Goal: Information Seeking & Learning: Find contact information

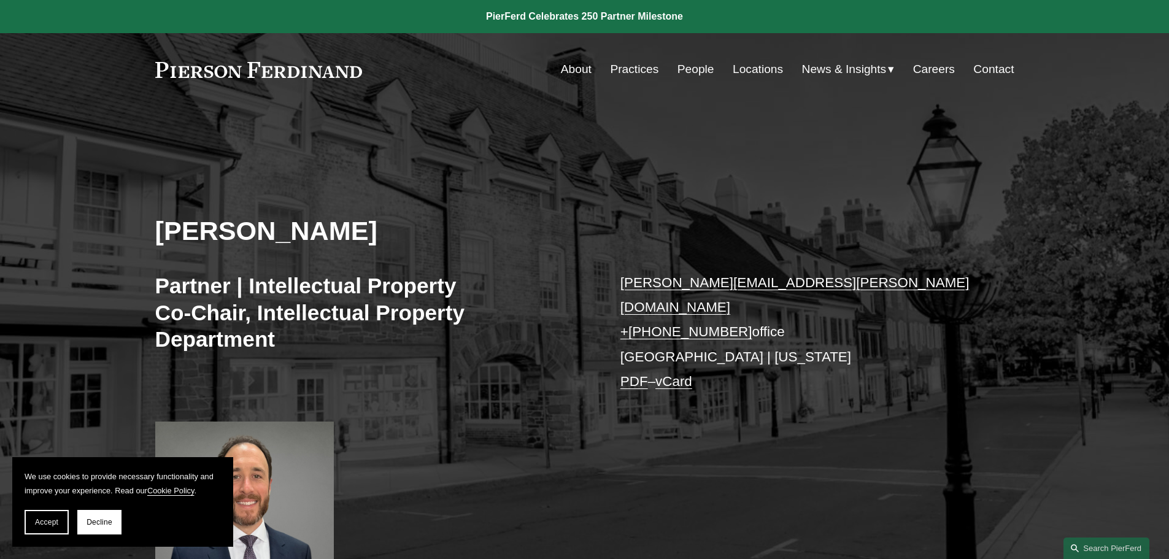
click at [571, 72] on link "About" at bounding box center [576, 69] width 31 height 23
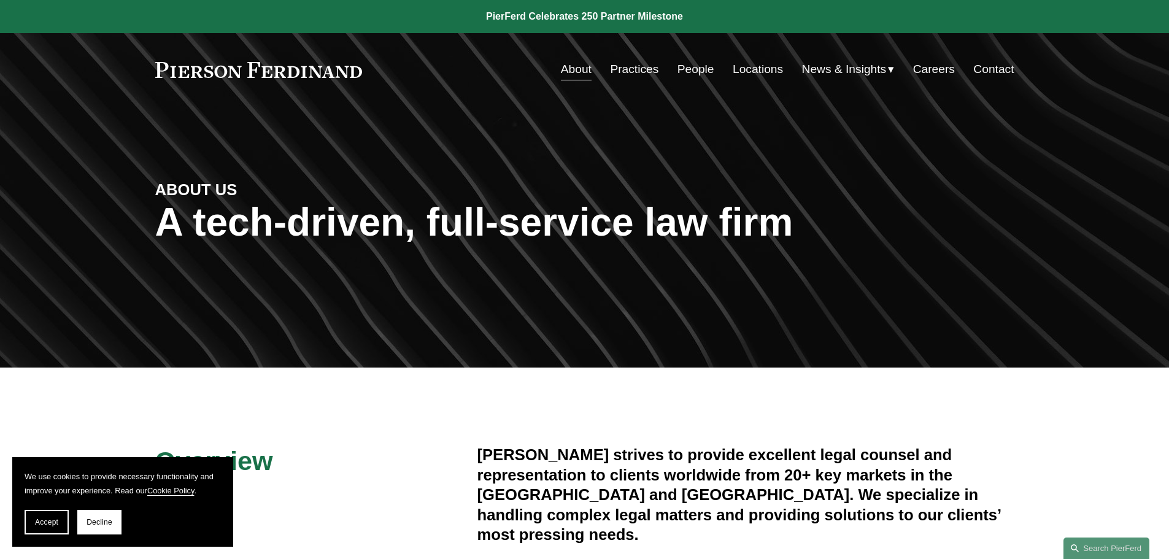
click at [692, 71] on link "People" at bounding box center [696, 69] width 37 height 23
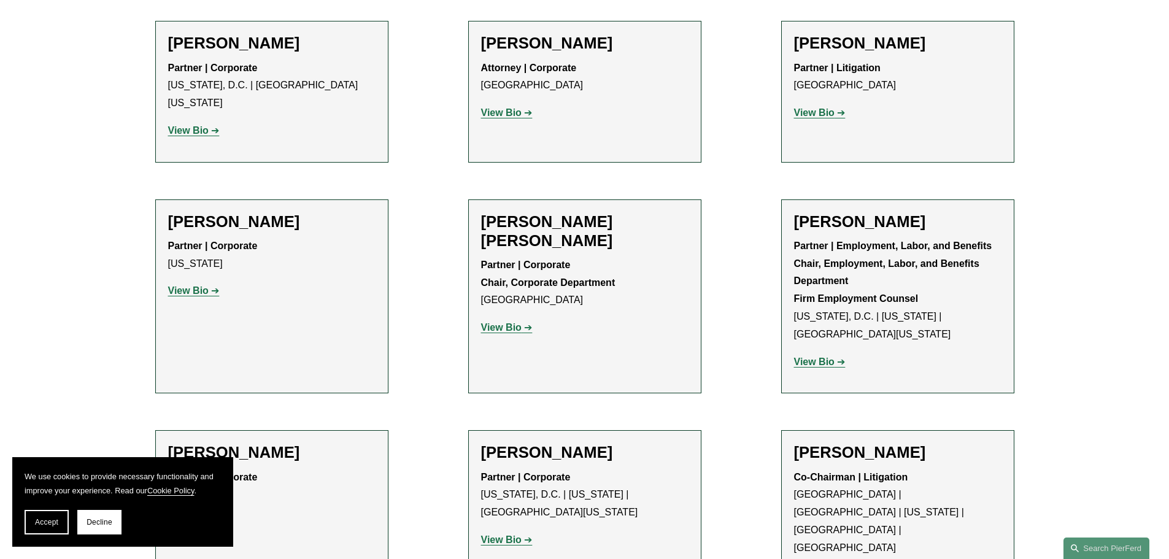
scroll to position [4727, 0]
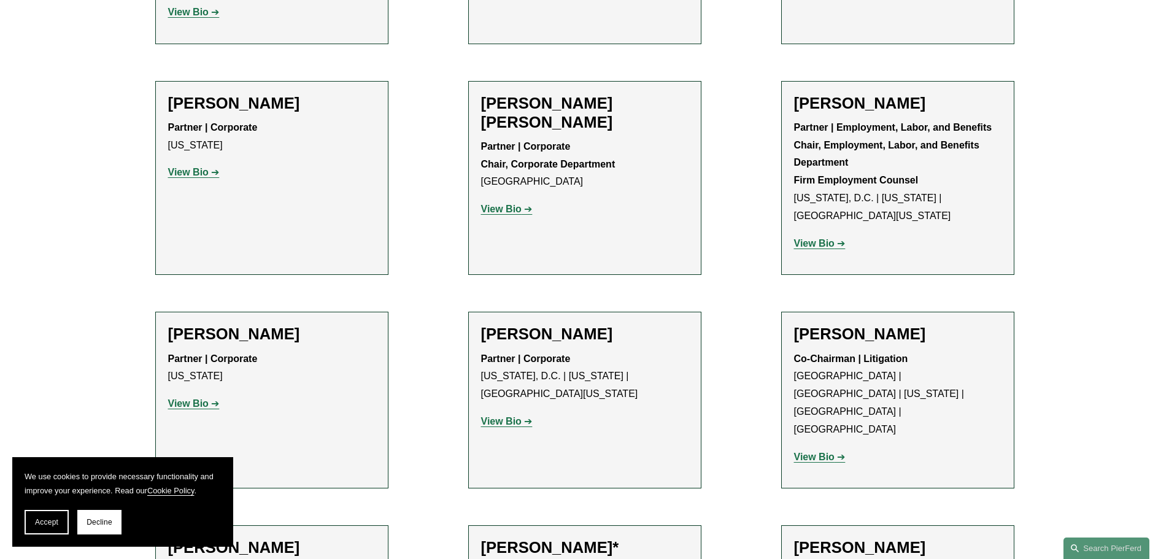
click at [820, 452] on strong "View Bio" at bounding box center [814, 457] width 41 height 10
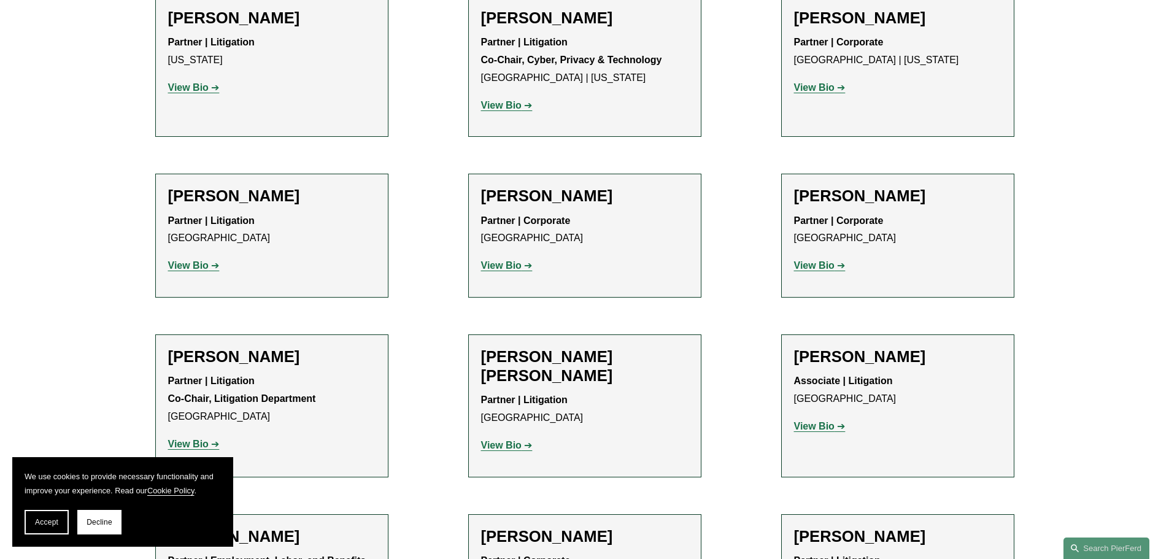
scroll to position [10988, 0]
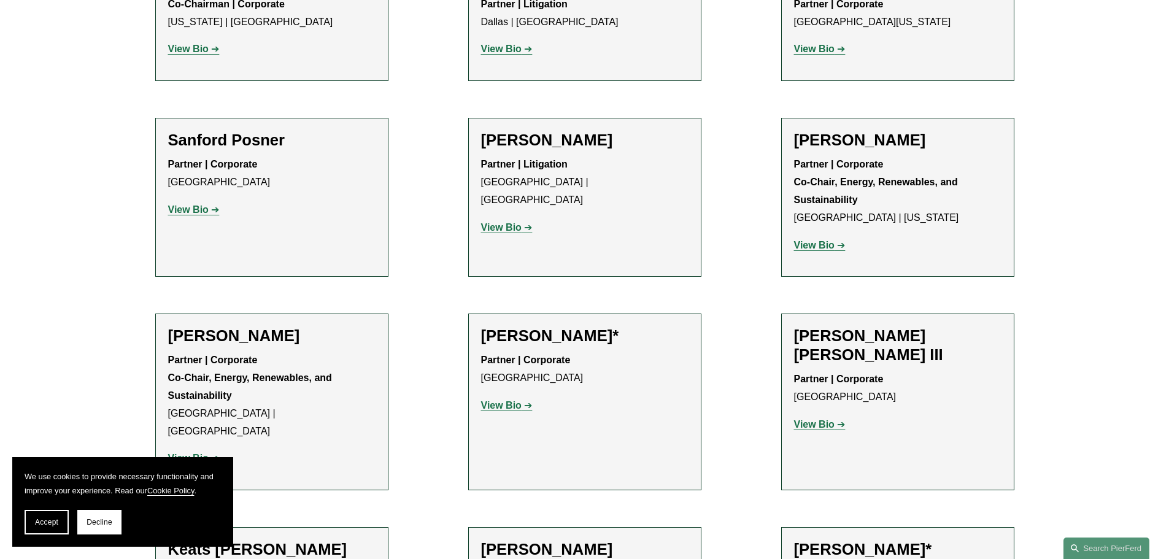
scroll to position [11725, 0]
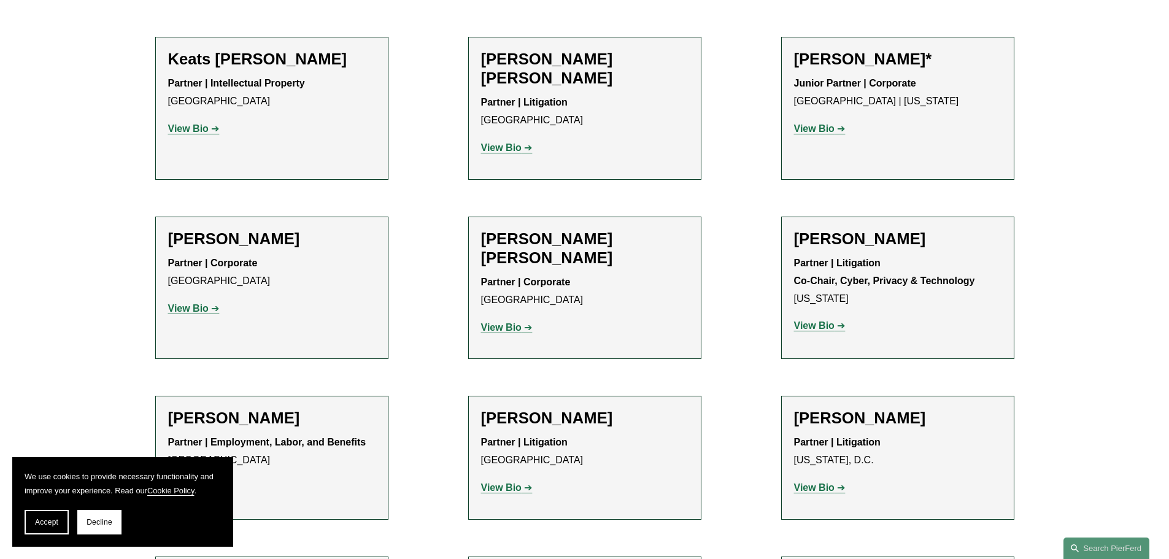
scroll to position [12155, 0]
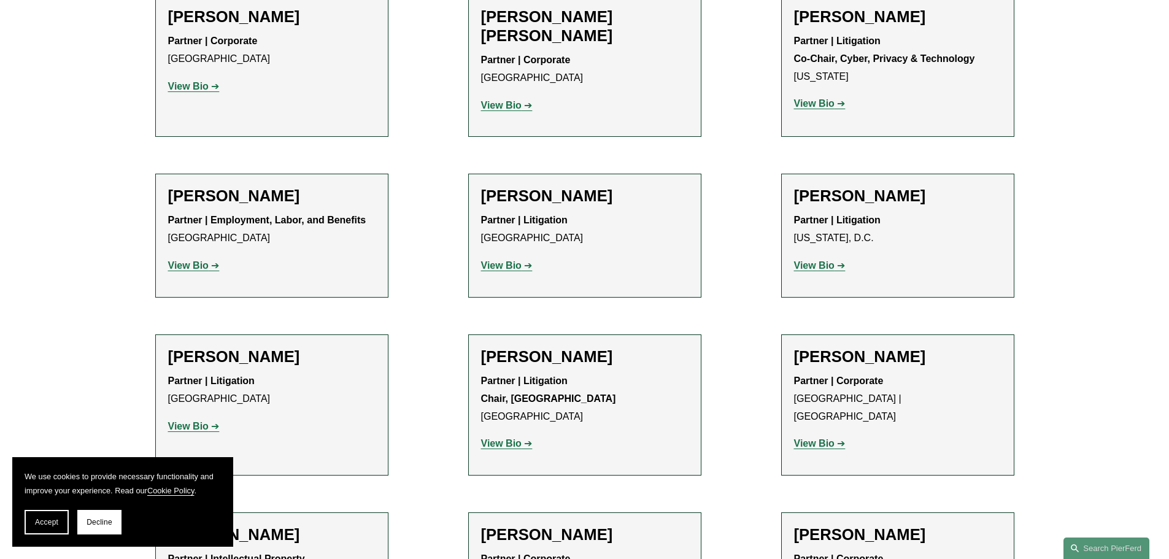
scroll to position [12400, 0]
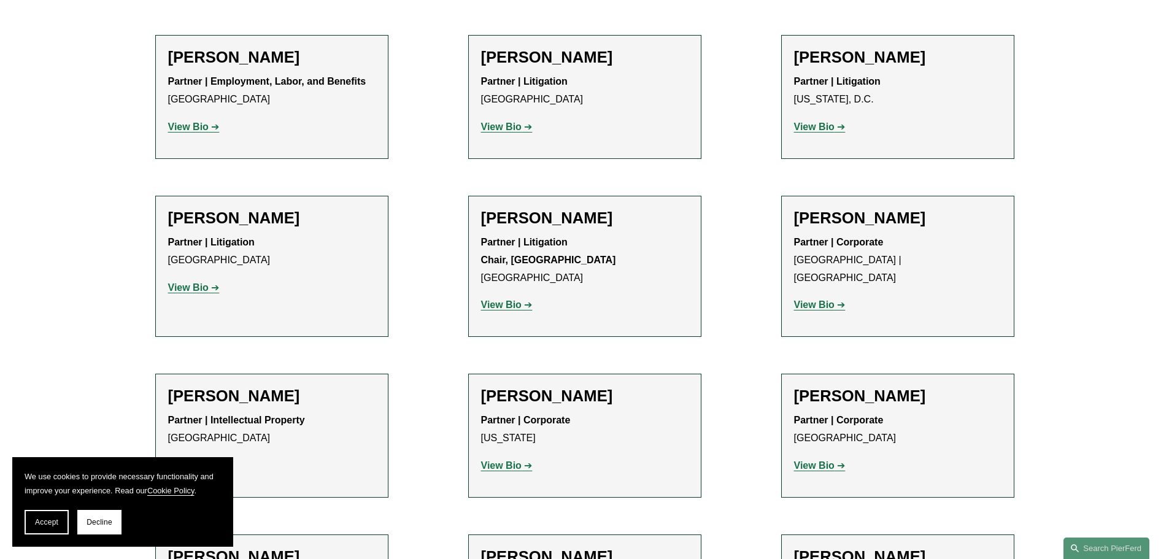
scroll to position [12523, 0]
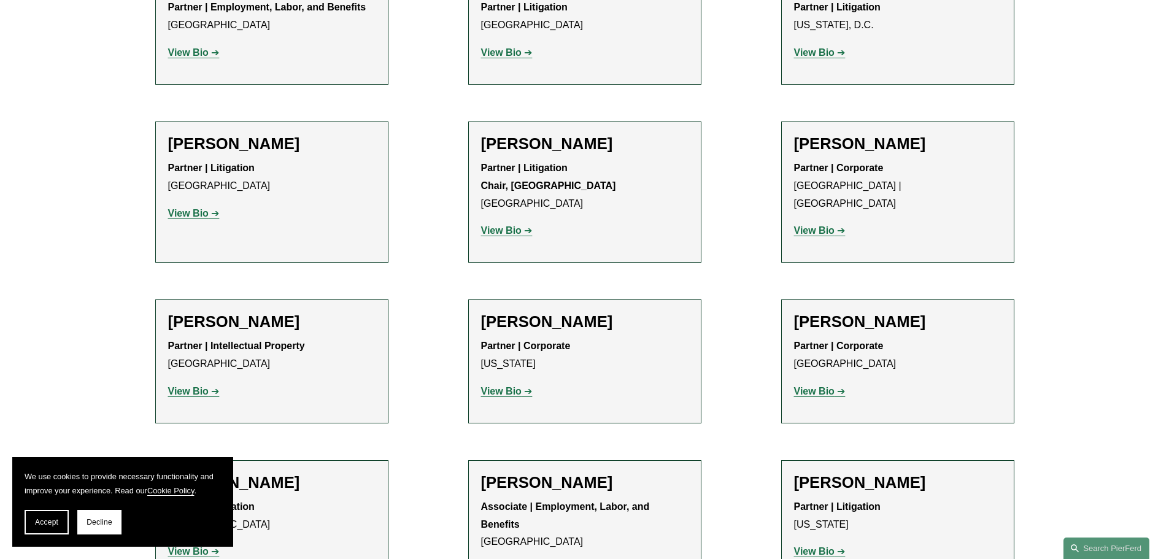
scroll to position [12584, 0]
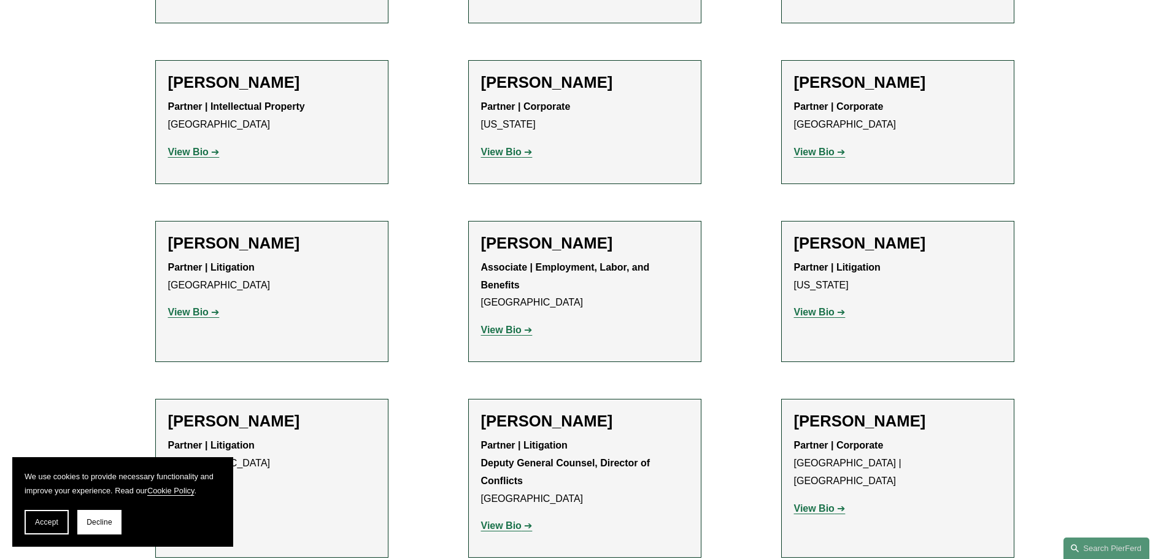
scroll to position [12830, 0]
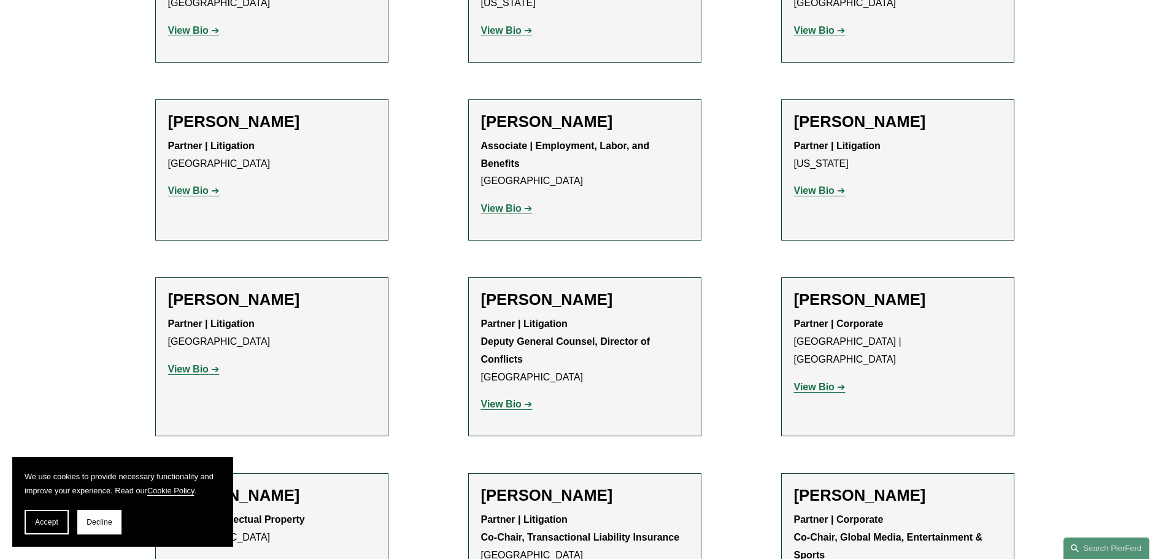
scroll to position [13014, 0]
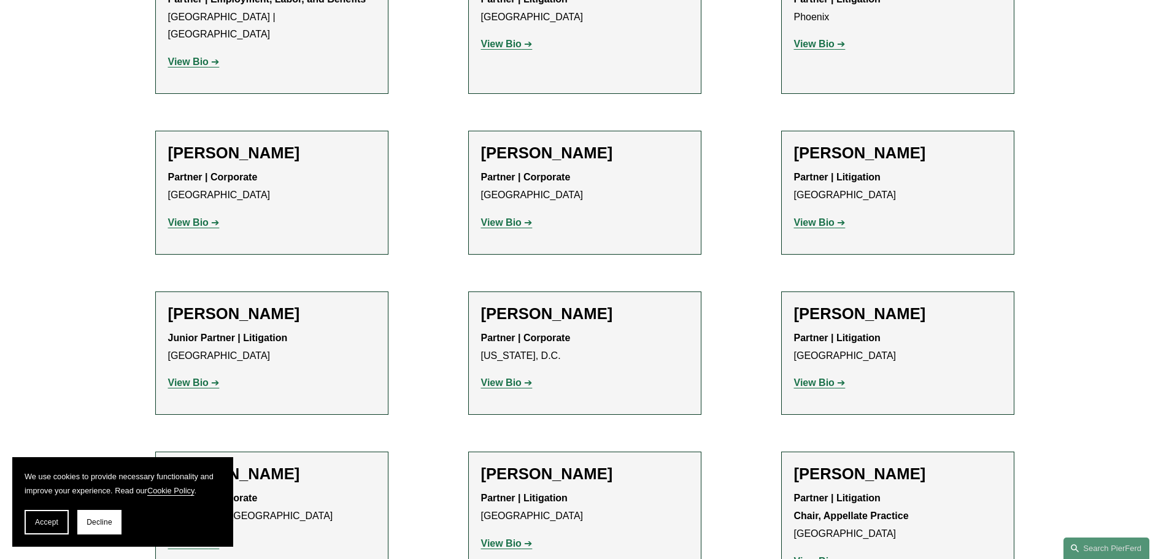
scroll to position [14671, 0]
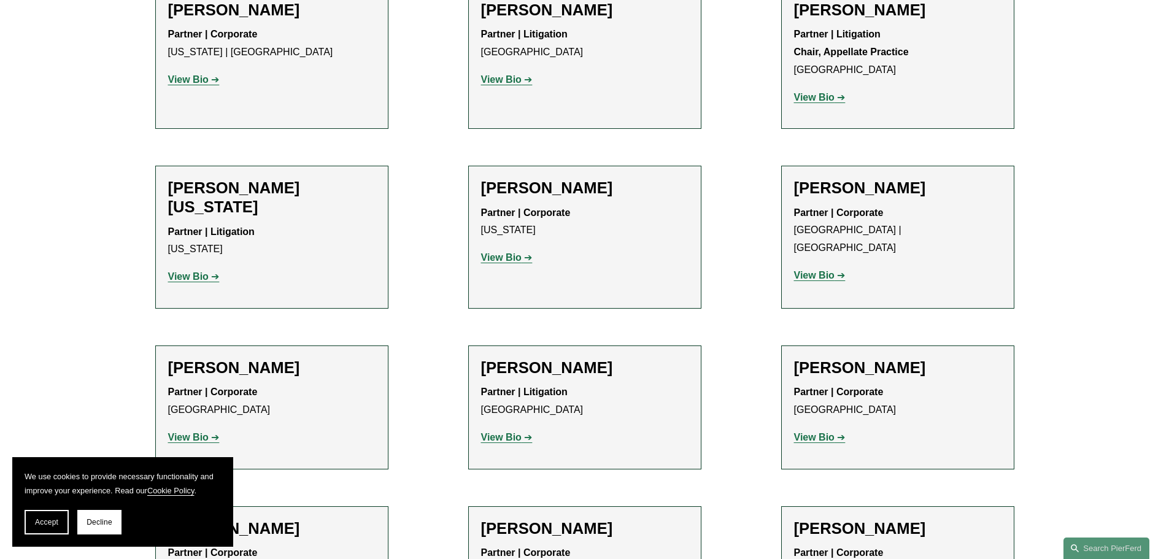
scroll to position [0, 0]
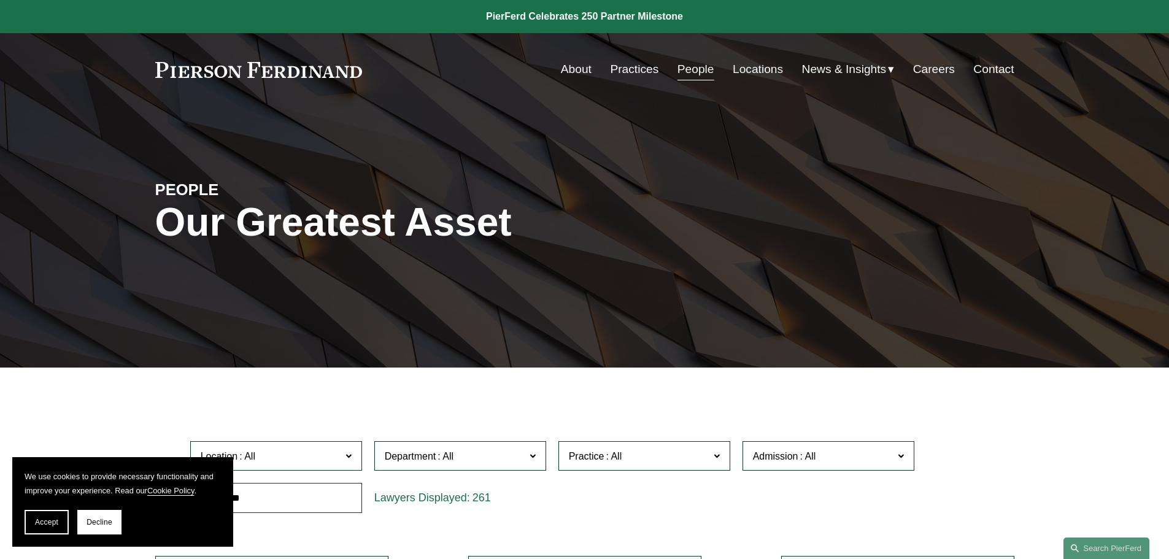
click at [584, 69] on link "About" at bounding box center [576, 69] width 31 height 23
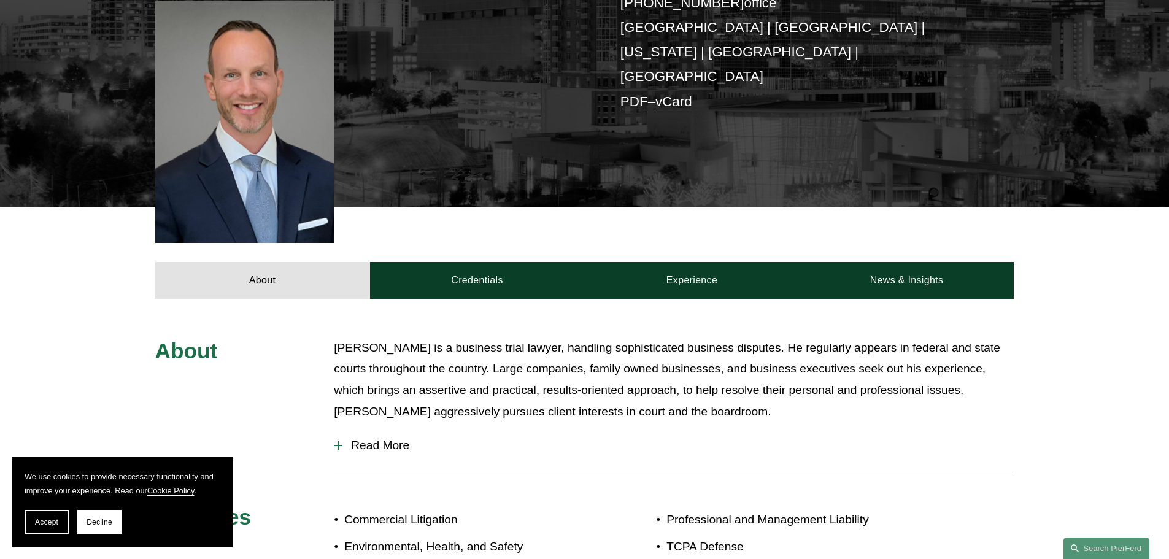
scroll to position [307, 0]
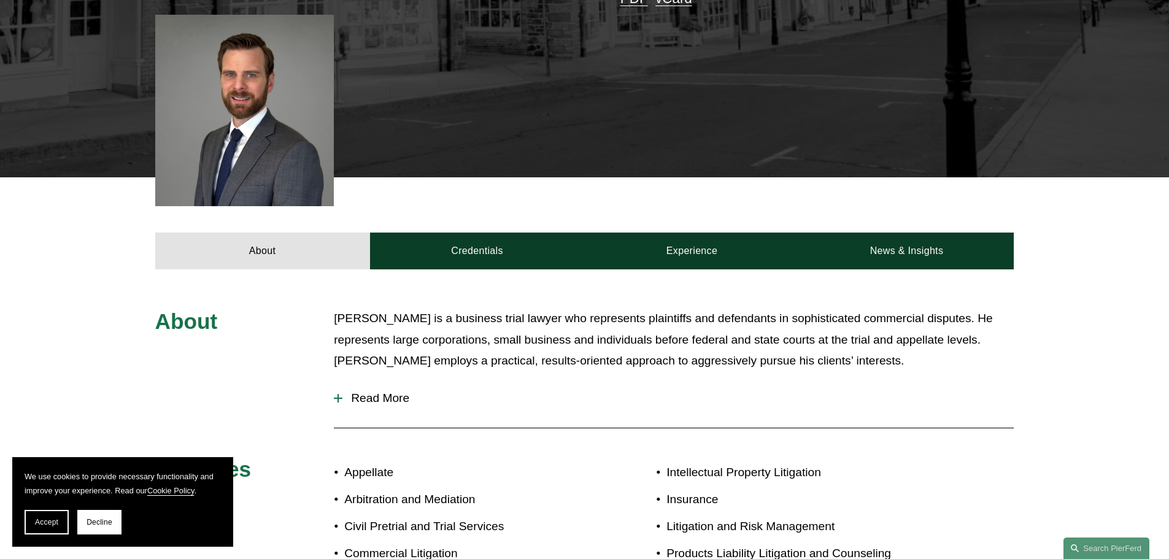
scroll to position [368, 0]
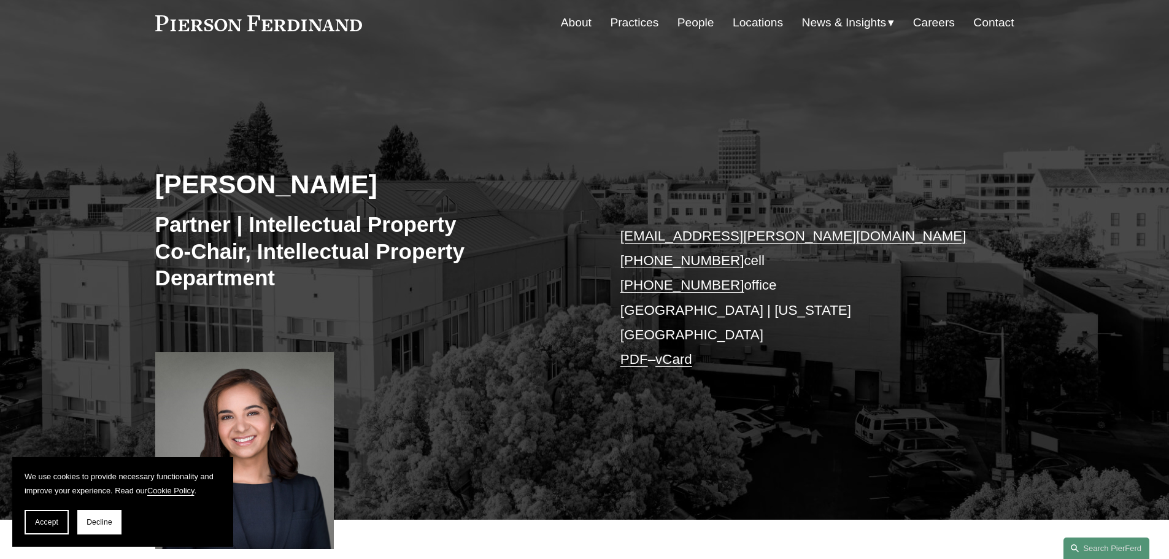
scroll to position [123, 0]
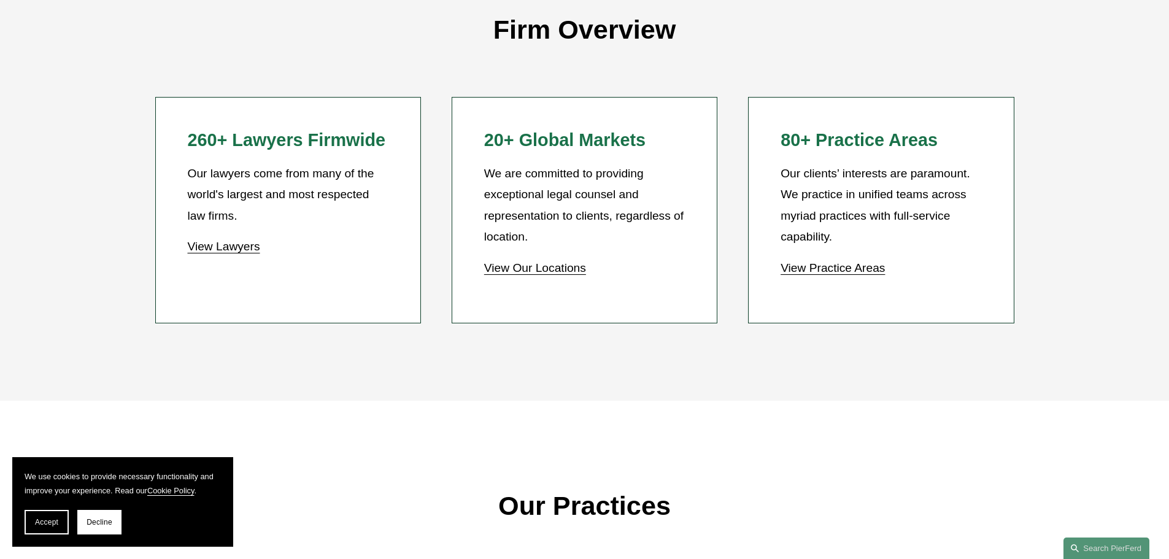
scroll to position [1166, 0]
click at [219, 248] on link "View Lawyers" at bounding box center [223, 245] width 72 height 13
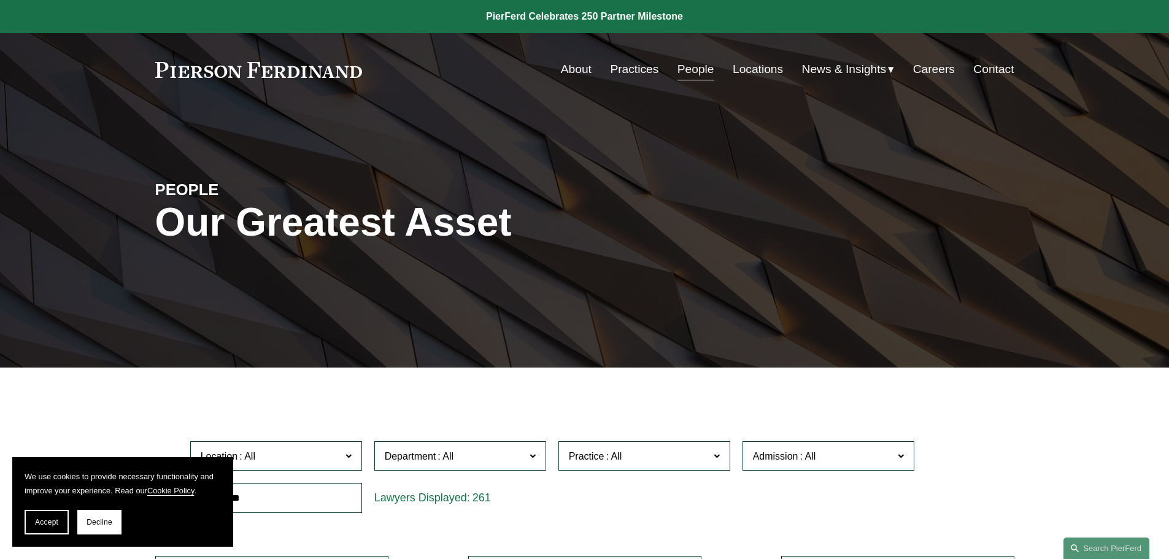
click at [750, 72] on link "Locations" at bounding box center [758, 69] width 50 height 23
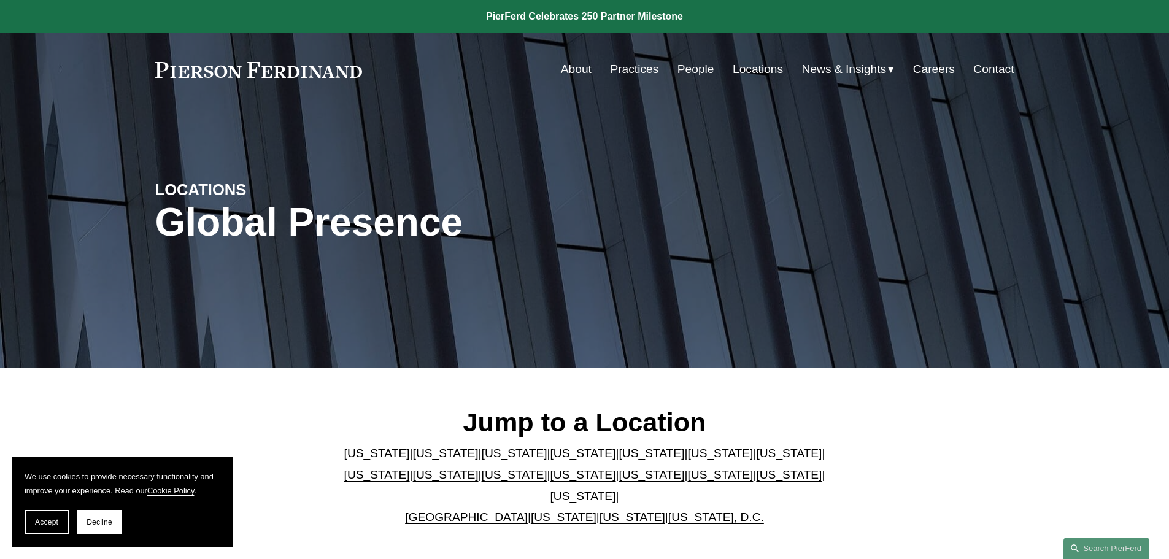
click at [834, 69] on span "News & Insights" at bounding box center [844, 69] width 85 height 21
click at [930, 70] on link "Careers" at bounding box center [934, 69] width 42 height 23
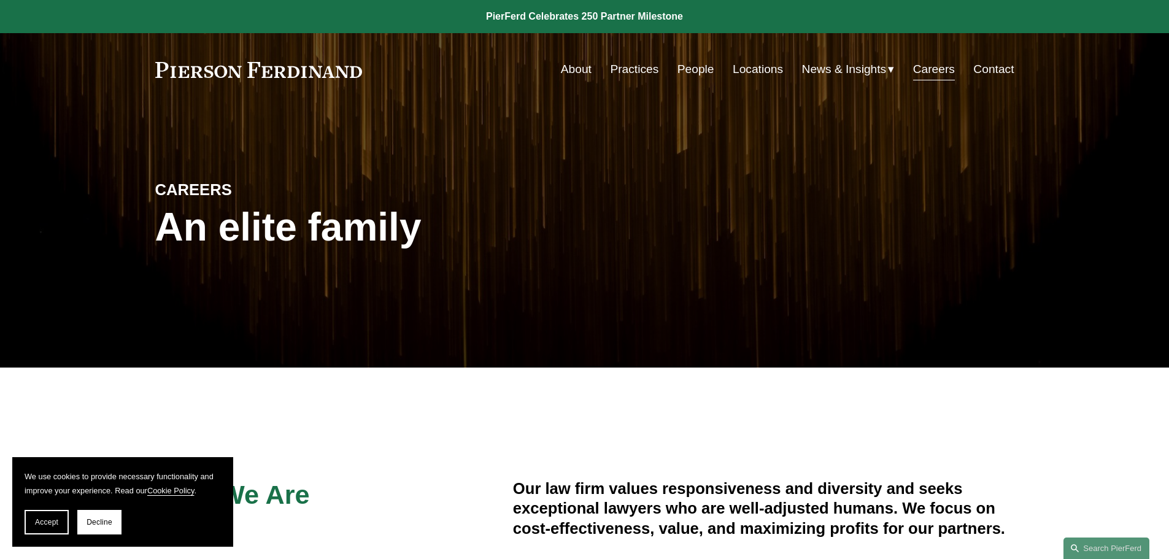
click at [752, 68] on link "Locations" at bounding box center [758, 69] width 50 height 23
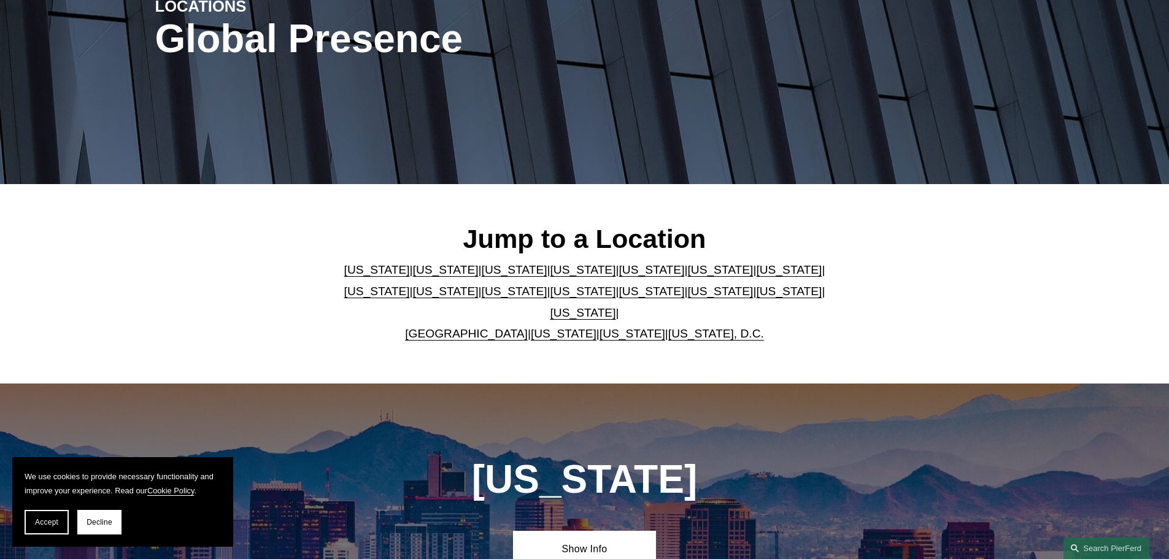
scroll to position [184, 0]
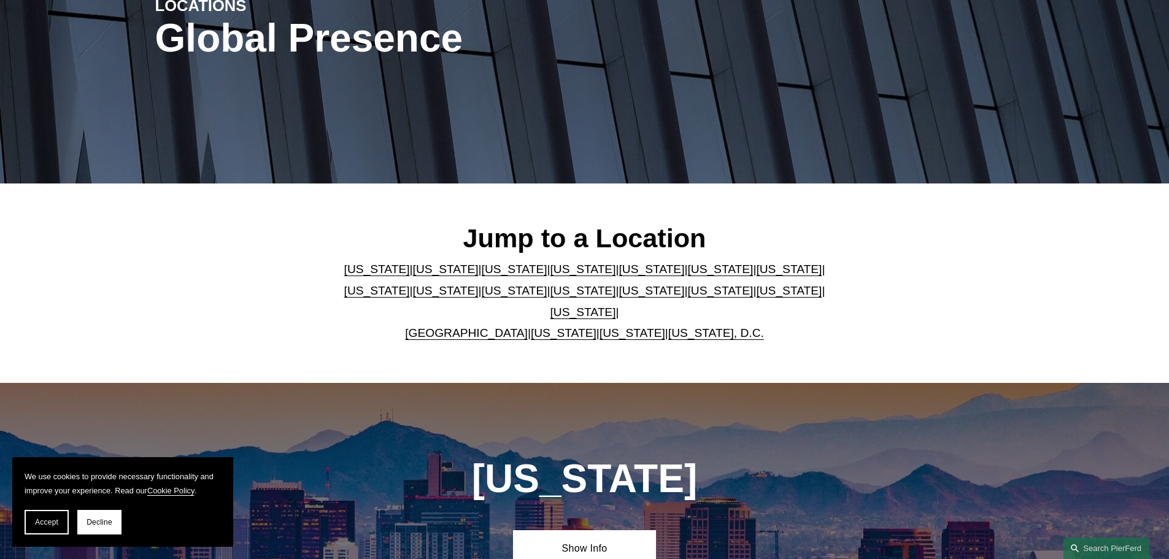
click at [482, 296] on link "[US_STATE]" at bounding box center [515, 290] width 66 height 13
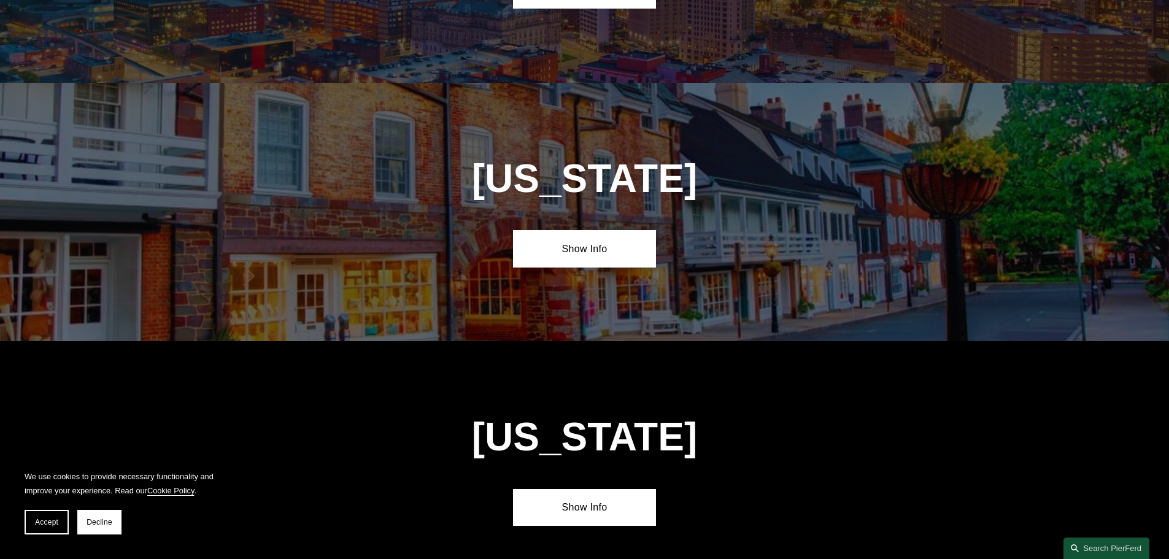
scroll to position [2885, 0]
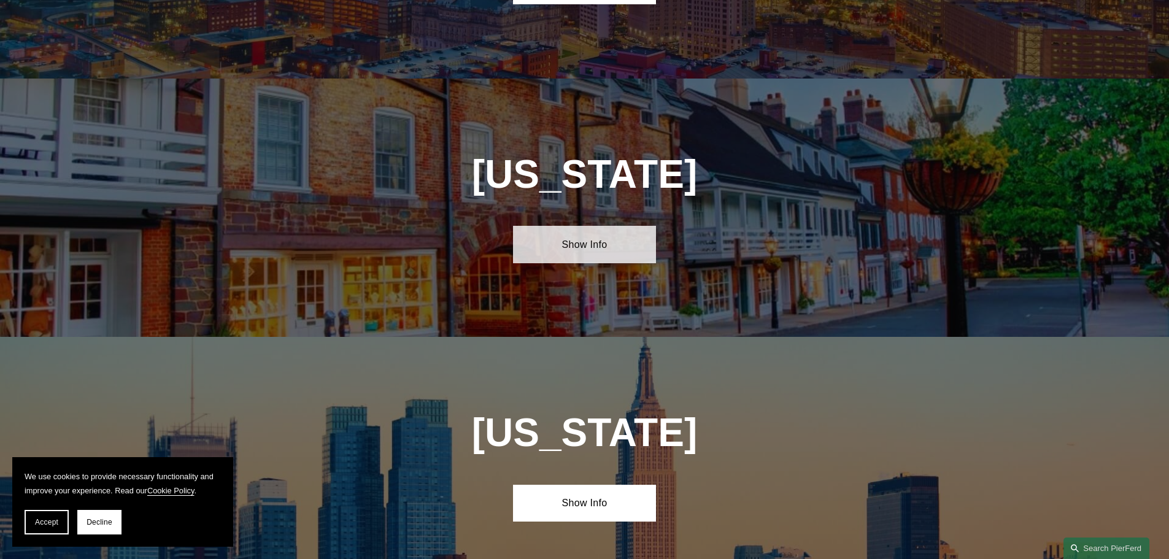
click at [577, 226] on link "Show Info" at bounding box center [584, 244] width 143 height 37
